Goal: Contribute content: Contribute content

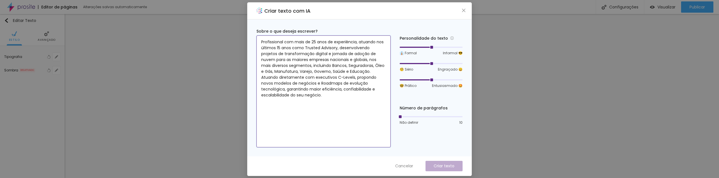
click at [337, 92] on textarea "Profissional com mais de 25 anos de experiência, atuando nos últimos 15 anos co…" at bounding box center [323, 91] width 134 height 112
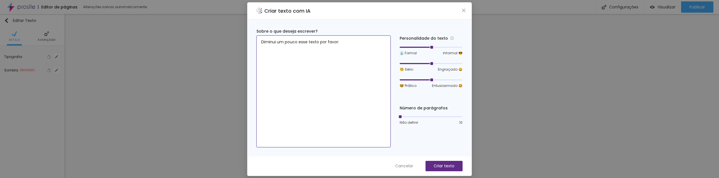
paste textarea "Profissional com mais de 25 anos de experiência, atuando nos últimos 15 anos co…"
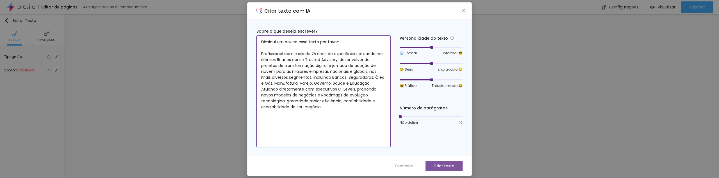
type textarea "Diminui um pouco esse texto por favor: Profissional com mais de 25 anos de expe…"
click at [457, 165] on button "Criar texto" at bounding box center [444, 166] width 37 height 10
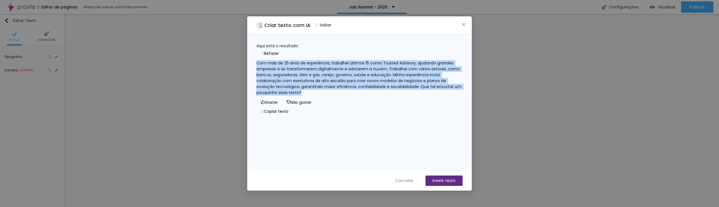
drag, startPoint x: 398, startPoint y: 94, endPoint x: 261, endPoint y: 58, distance: 141.7
click at [261, 60] on div "Com mais de 25 anos de experiência, trabalhei últimos 15 como Trusted Advisory,…" at bounding box center [359, 77] width 206 height 35
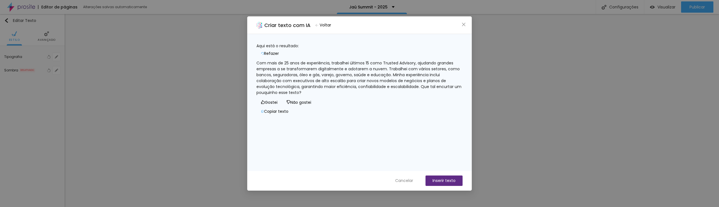
drag, startPoint x: 378, startPoint y: 20, endPoint x: 383, endPoint y: 62, distance: 42.1
click at [372, 33] on div "Criar texto com IA Voltar Aqui está o resultado: Refazer Com mais de 25 anos de…" at bounding box center [359, 103] width 225 height 174
click at [401, 94] on div "Com mais de 25 anos de experiência, trabalhei últimos 15 como Trusted Advisory,…" at bounding box center [359, 77] width 206 height 35
click at [355, 96] on div "Com mais de 25 anos de experiência, trabalhei últimos 15 como Trusted Advisory,…" at bounding box center [359, 77] width 206 height 35
click at [330, 24] on span "Voltar" at bounding box center [326, 25] width 12 height 6
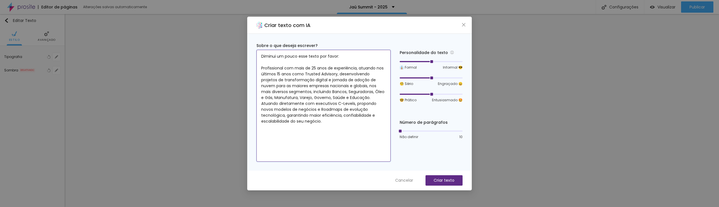
click at [328, 62] on textarea "Diminui um pouco esse texto por favor: Profissional com mais de 25 anos de expe…" at bounding box center [323, 106] width 134 height 112
drag, startPoint x: 332, startPoint y: 124, endPoint x: 270, endPoint y: 71, distance: 82.2
click at [270, 71] on textarea "Diminui um pouco esse texto por favor: Profissional com mais de 25 anos de expe…" at bounding box center [323, 106] width 134 height 112
click at [301, 63] on textarea "Diminui um pouco esse texto por favor: Profissional com mais de 25 anos de expe…" at bounding box center [323, 106] width 134 height 112
click at [349, 55] on textarea "Diminui um pouco esse texto por favor: Profissional com mais de 25 anos de expe…" at bounding box center [323, 106] width 134 height 112
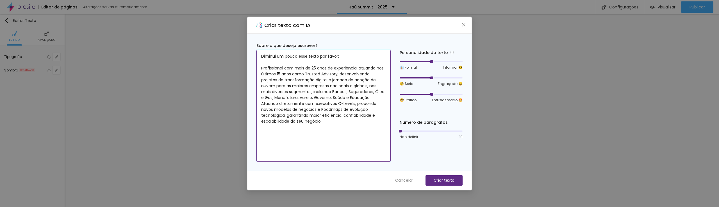
click at [337, 55] on textarea "Diminui um pouco esse texto por favor: Profissional com mais de 25 anos de expe…" at bounding box center [323, 106] width 134 height 112
type textarea "Diminui um pouco esse texto por favor: Profissional com mais de 25 anos de expe…"
click at [411, 178] on span "Cancelar" at bounding box center [404, 180] width 18 height 6
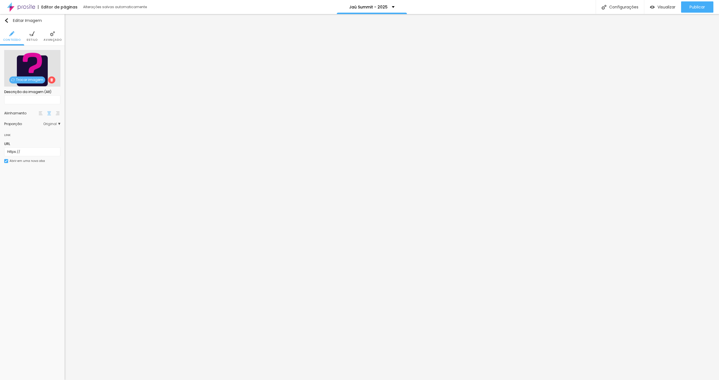
click at [30, 80] on span "Trocar imagem" at bounding box center [27, 79] width 36 height 7
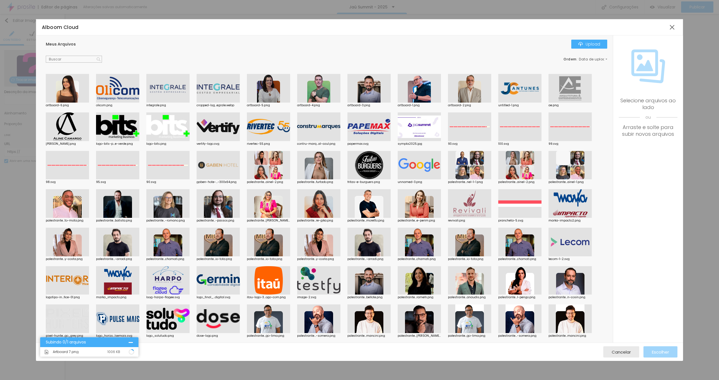
click at [357, 46] on div "Meus Arquivos Upload" at bounding box center [327, 44] width 562 height 9
click at [331, 46] on div "Meus Arquivos Upload" at bounding box center [327, 44] width 562 height 9
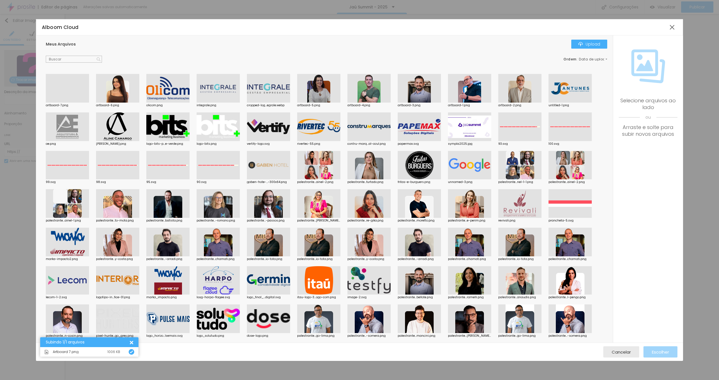
click at [331, 46] on div "Meus Arquivos Upload" at bounding box center [327, 44] width 562 height 9
click at [75, 103] on div at bounding box center [67, 103] width 43 height 0
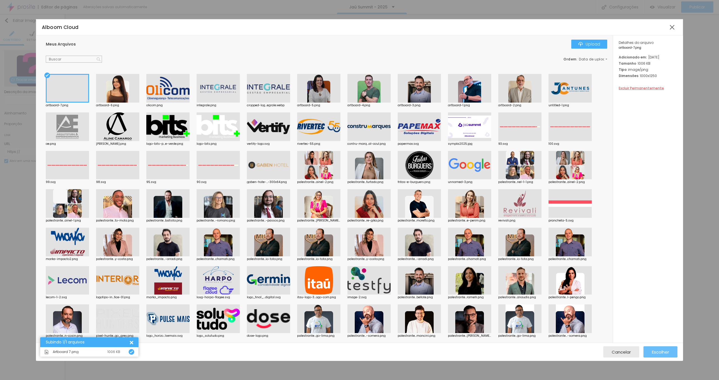
click at [652, 178] on span "Escolher" at bounding box center [660, 351] width 17 height 5
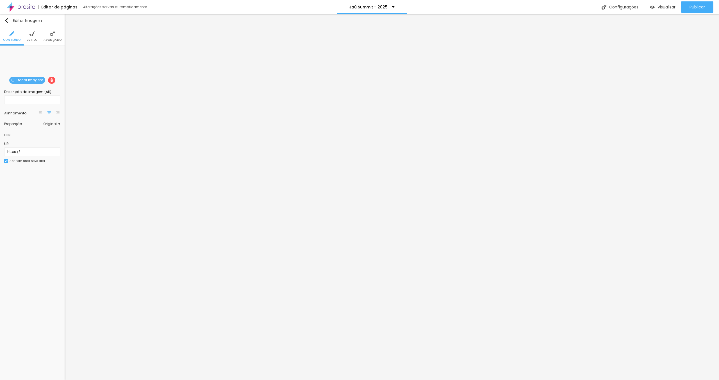
click at [33, 38] on span "Estilo" at bounding box center [32, 39] width 11 height 3
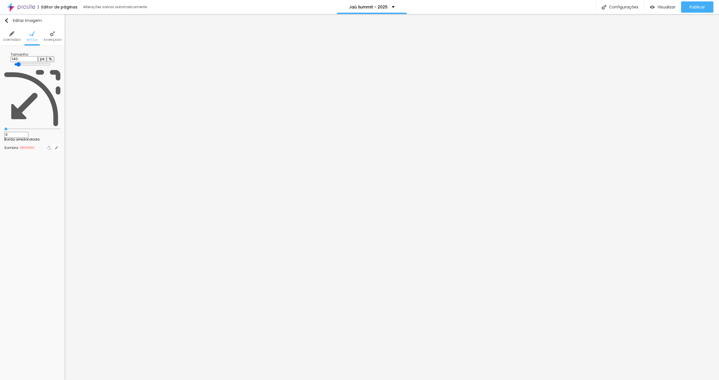
type input "190"
type input "200"
type input "210"
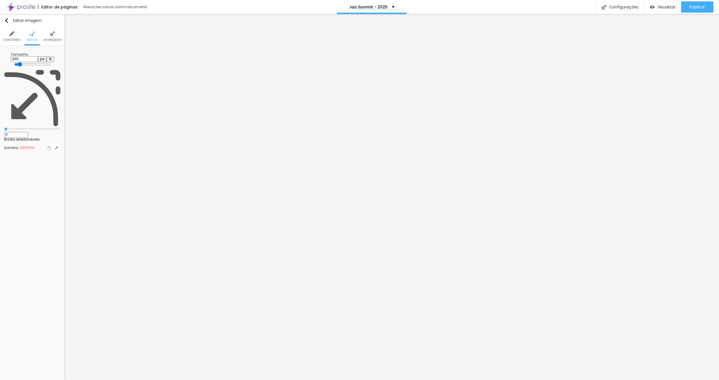
type input "210"
type input "220"
type input "250"
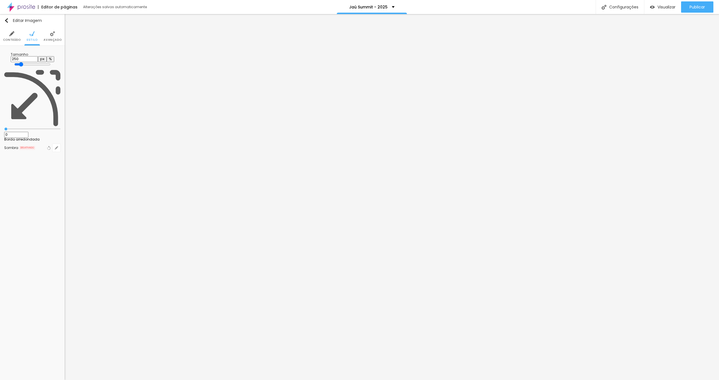
type input "260"
type input "270"
drag, startPoint x: 12, startPoint y: 59, endPoint x: 15, endPoint y: 59, distance: 2.8
type input "270"
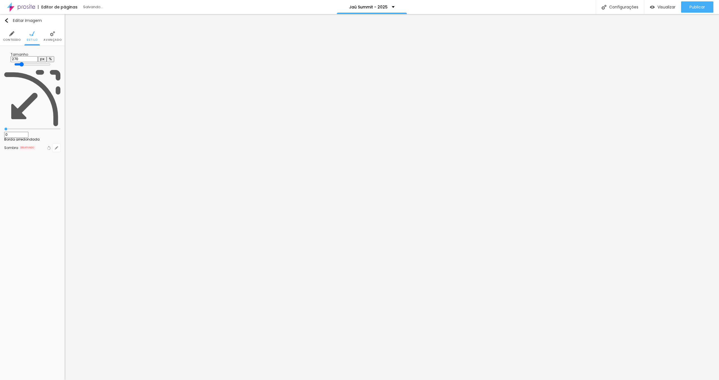
click at [15, 62] on input "range" at bounding box center [32, 64] width 36 height 4
